Goal: Navigation & Orientation: Understand site structure

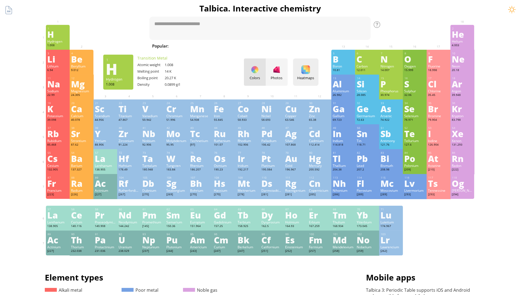
click at [308, 78] on div "Heatmaps" at bounding box center [305, 77] width 23 height 5
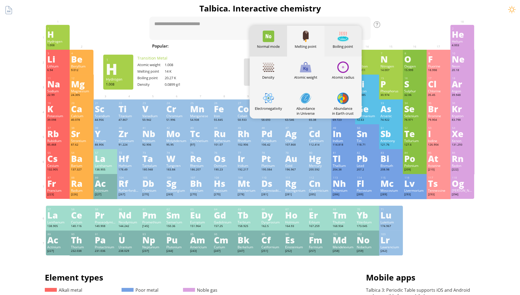
click at [345, 41] on div at bounding box center [342, 36] width 11 height 11
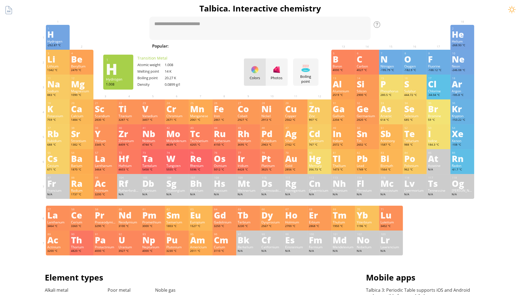
click at [60, 37] on div "H" at bounding box center [57, 34] width 21 height 9
click at [464, 37] on div "He" at bounding box center [462, 34] width 21 height 9
click at [60, 62] on div "Li" at bounding box center [57, 59] width 21 height 9
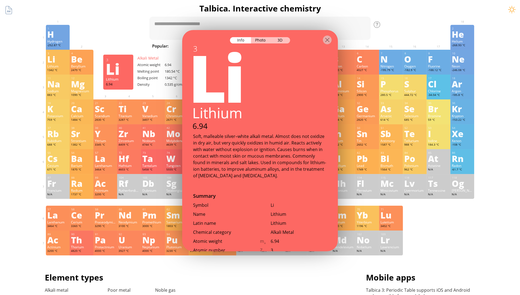
click at [84, 62] on div "Be" at bounding box center [81, 59] width 21 height 9
click at [345, 62] on div "B" at bounding box center [343, 59] width 21 height 9
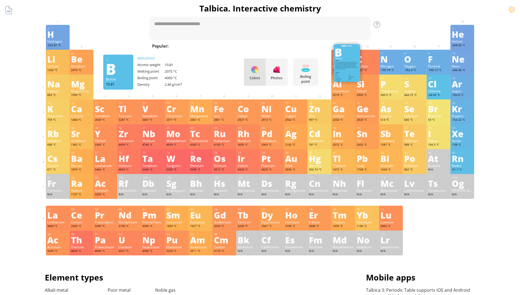
click at [369, 62] on div "C" at bounding box center [366, 59] width 21 height 9
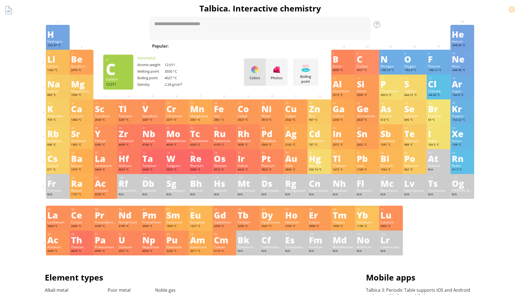
click at [393, 62] on div "N" at bounding box center [390, 59] width 21 height 9
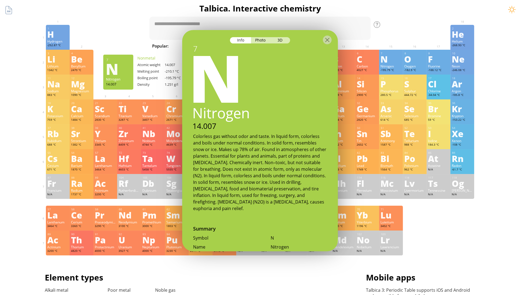
click at [417, 62] on div "O" at bounding box center [414, 59] width 21 height 9
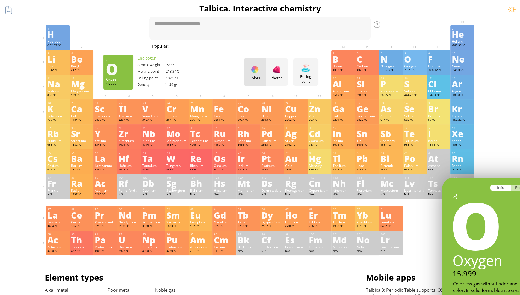
click at [440, 62] on div "F" at bounding box center [438, 59] width 21 height 9
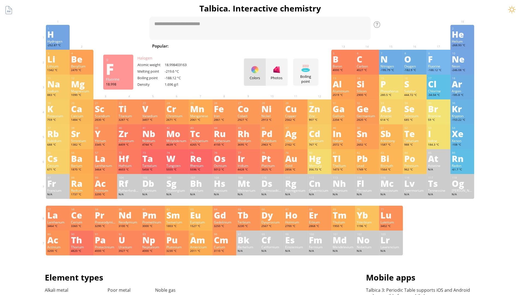
click at [464, 62] on div "Ne" at bounding box center [462, 59] width 21 height 9
click at [60, 87] on div "Na" at bounding box center [57, 83] width 21 height 9
click at [84, 87] on div "Mg" at bounding box center [81, 83] width 21 height 9
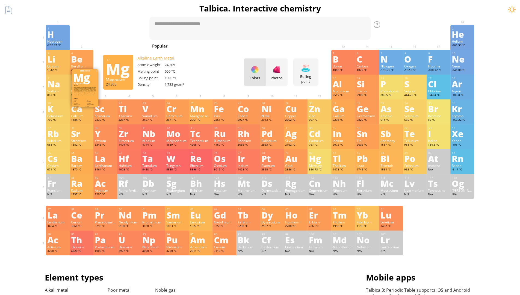
click at [345, 87] on div "Al" at bounding box center [343, 83] width 21 height 9
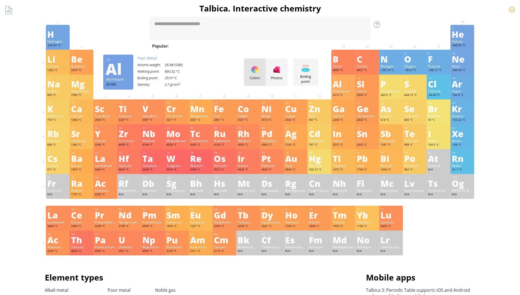
click at [369, 87] on div "Si" at bounding box center [366, 83] width 21 height 9
click at [393, 87] on div "P" at bounding box center [390, 83] width 21 height 9
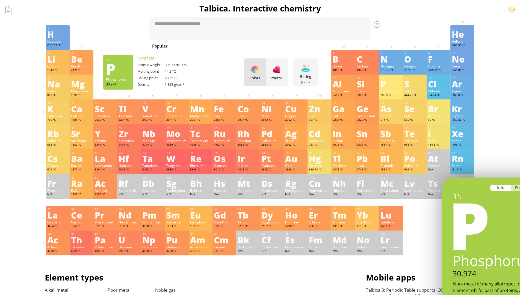
click at [417, 87] on div "S" at bounding box center [414, 83] width 21 height 9
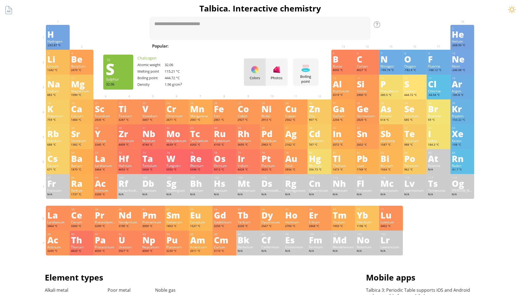
click at [440, 87] on div "Cl" at bounding box center [438, 83] width 21 height 9
click at [464, 87] on div "Ar" at bounding box center [462, 83] width 21 height 9
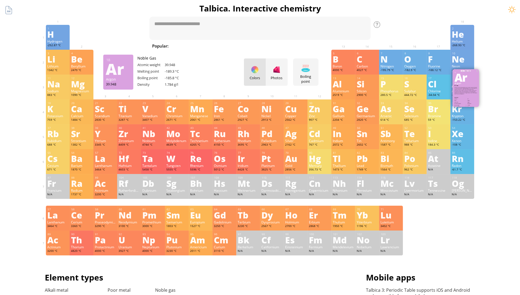
click at [60, 112] on div "K" at bounding box center [57, 108] width 21 height 9
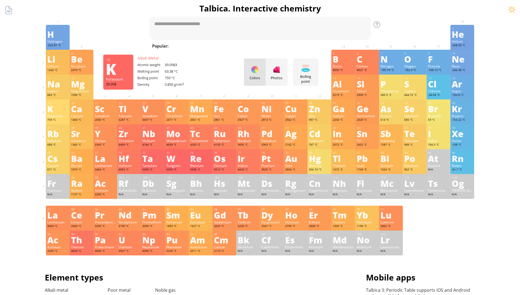
click at [84, 112] on div "Ca" at bounding box center [81, 108] width 21 height 9
click at [107, 112] on div "Sc" at bounding box center [105, 108] width 21 height 9
click at [131, 112] on div "Ti" at bounding box center [128, 108] width 21 height 9
click at [155, 112] on div "V" at bounding box center [152, 108] width 21 height 9
click at [179, 112] on div "Cr" at bounding box center [176, 108] width 21 height 9
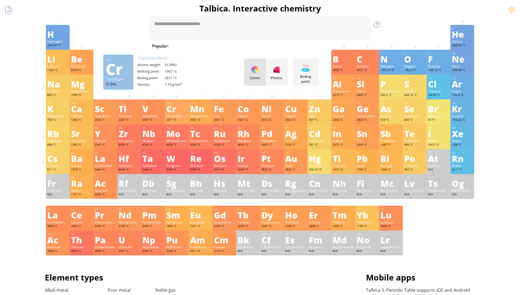
click at [203, 112] on div "Mn" at bounding box center [200, 108] width 21 height 9
click at [222, 104] on div "Fe" at bounding box center [224, 108] width 21 height 9
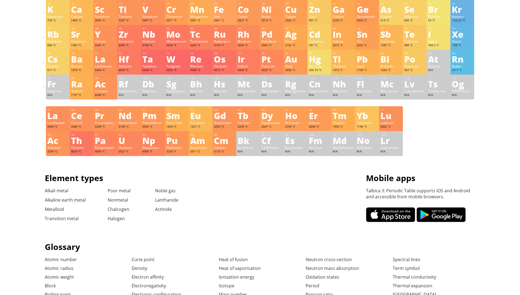
click at [246, 13] on div "Co" at bounding box center [248, 9] width 21 height 9
click at [269, 13] on div "Ni" at bounding box center [271, 9] width 21 height 9
click at [293, 13] on div "Cu" at bounding box center [295, 9] width 21 height 9
click at [317, 13] on div "Zn" at bounding box center [319, 9] width 21 height 9
click at [341, 13] on div "Ga" at bounding box center [343, 9] width 21 height 9
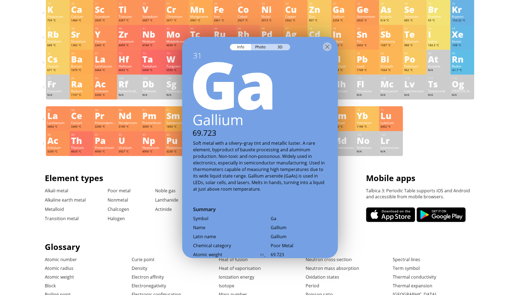
click at [364, 13] on div "Ge" at bounding box center [366, 9] width 21 height 9
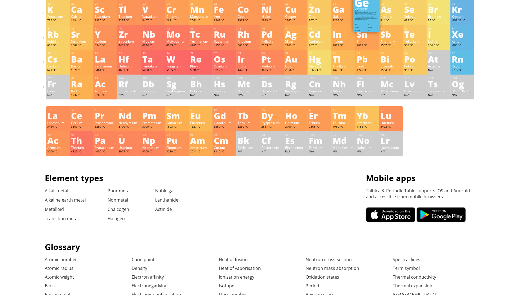
click at [388, 13] on div "As" at bounding box center [390, 9] width 21 height 9
click at [412, 13] on div "Se" at bounding box center [414, 9] width 21 height 9
click at [436, 13] on div "Br" at bounding box center [438, 9] width 21 height 9
click at [460, 13] on div "Kr" at bounding box center [462, 9] width 21 height 9
click at [55, 37] on div "Rb" at bounding box center [57, 34] width 21 height 9
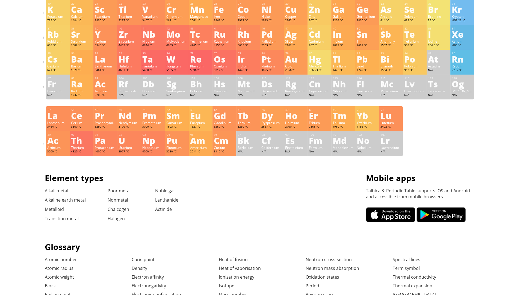
click at [79, 37] on div "Sr" at bounding box center [81, 34] width 21 height 9
click at [103, 37] on div "Y" at bounding box center [105, 34] width 21 height 9
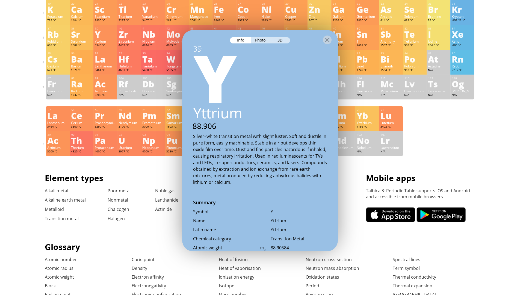
click at [127, 37] on div "Zr" at bounding box center [128, 34] width 21 height 9
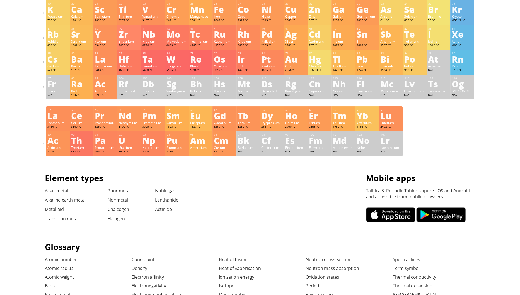
click at [150, 37] on div "Nb" at bounding box center [152, 34] width 21 height 9
click at [174, 37] on div "Mo" at bounding box center [176, 34] width 21 height 9
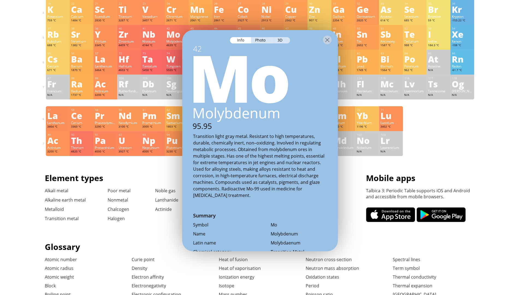
click at [198, 37] on div "Tc" at bounding box center [200, 34] width 21 height 9
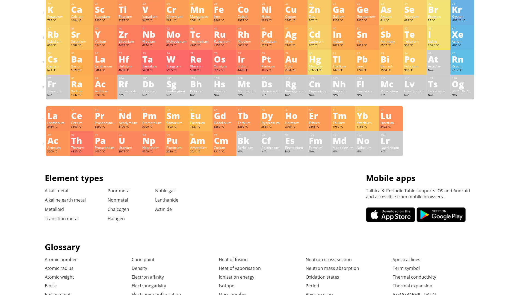
click at [222, 37] on div "Ru" at bounding box center [224, 34] width 21 height 9
click at [246, 37] on div "Rh" at bounding box center [248, 34] width 21 height 9
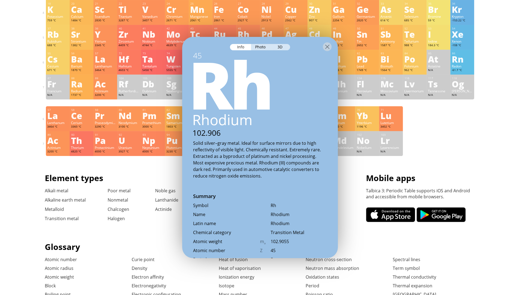
scroll to position [0, 4]
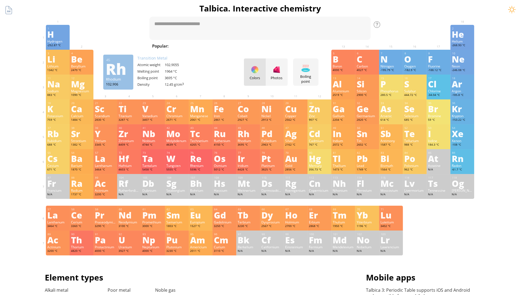
click at [269, 129] on div "Pd" at bounding box center [271, 133] width 21 height 9
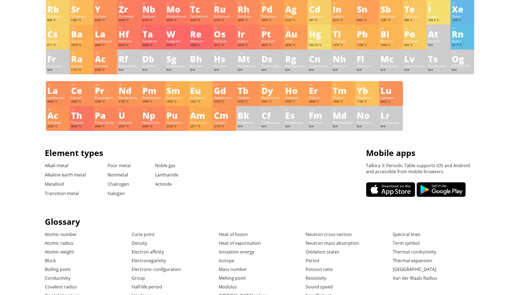
click at [293, 13] on div "Ag" at bounding box center [295, 9] width 21 height 9
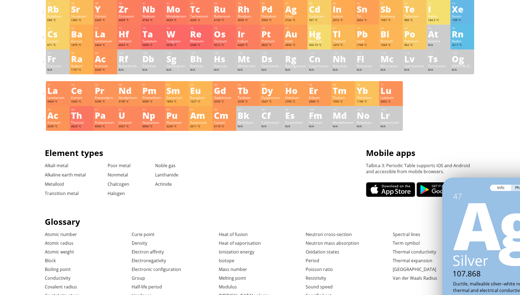
click at [317, 13] on div "Cd" at bounding box center [319, 9] width 21 height 9
